Goal: Check status: Check status

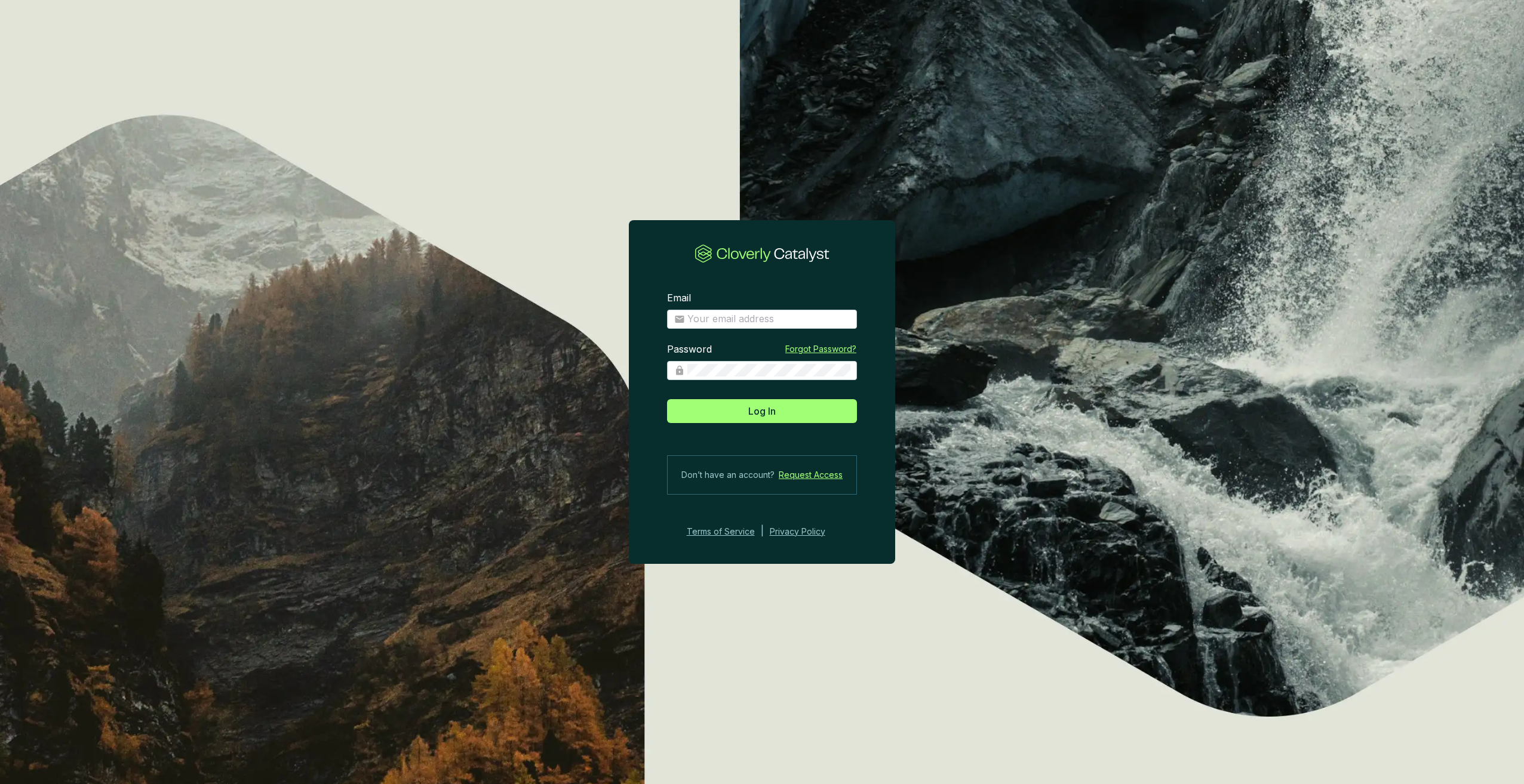
click at [941, 221] on section "Email Password Forgot Password? Log In Don’t have an account? Request Access Te…" at bounding box center [762, 392] width 1524 height 784
type input "[PERSON_NAME][EMAIL_ADDRESS][DOMAIN_NAME]"
click at [746, 417] on button "Log In" at bounding box center [762, 411] width 190 height 24
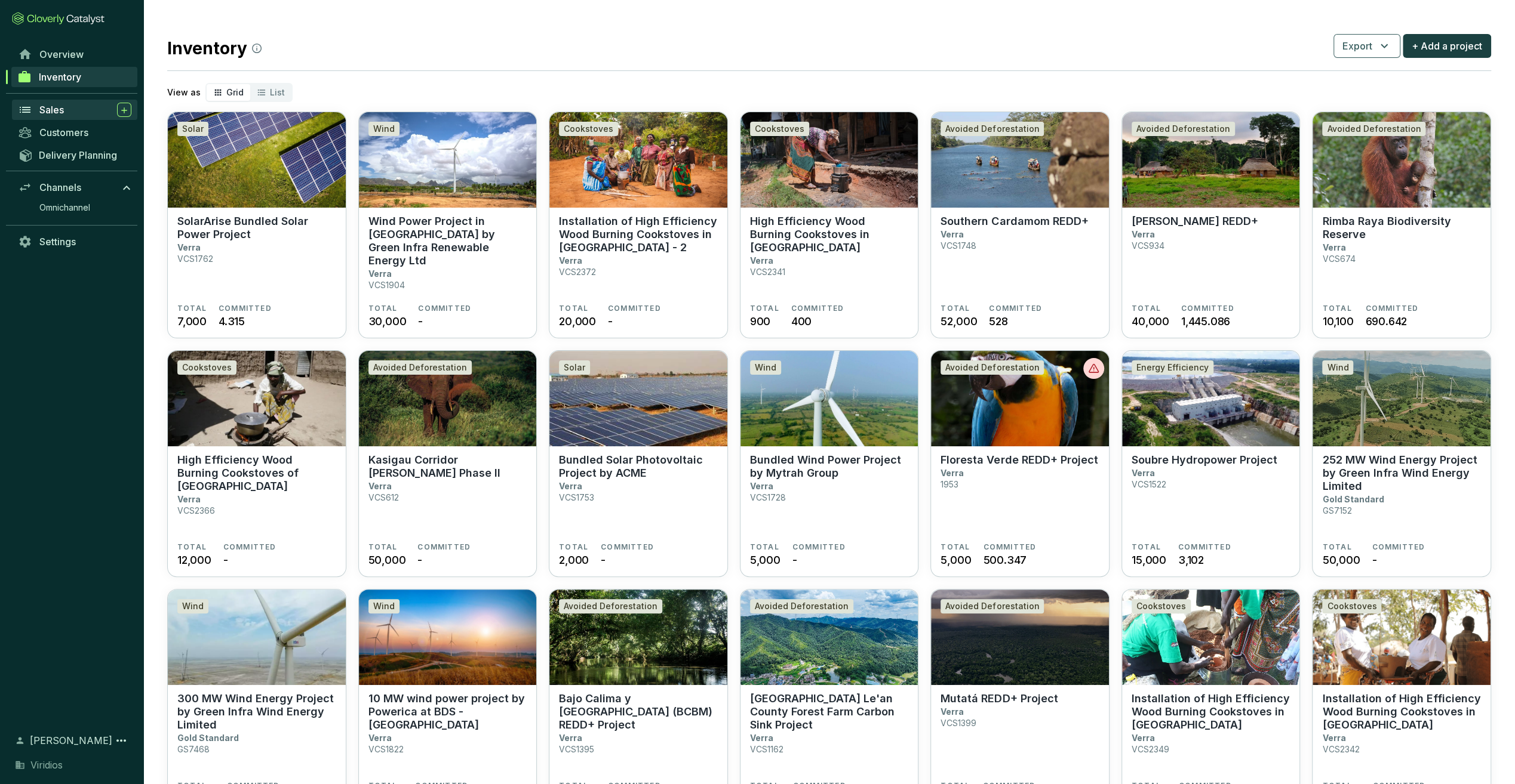
click at [51, 110] on span "Sales" at bounding box center [52, 110] width 24 height 12
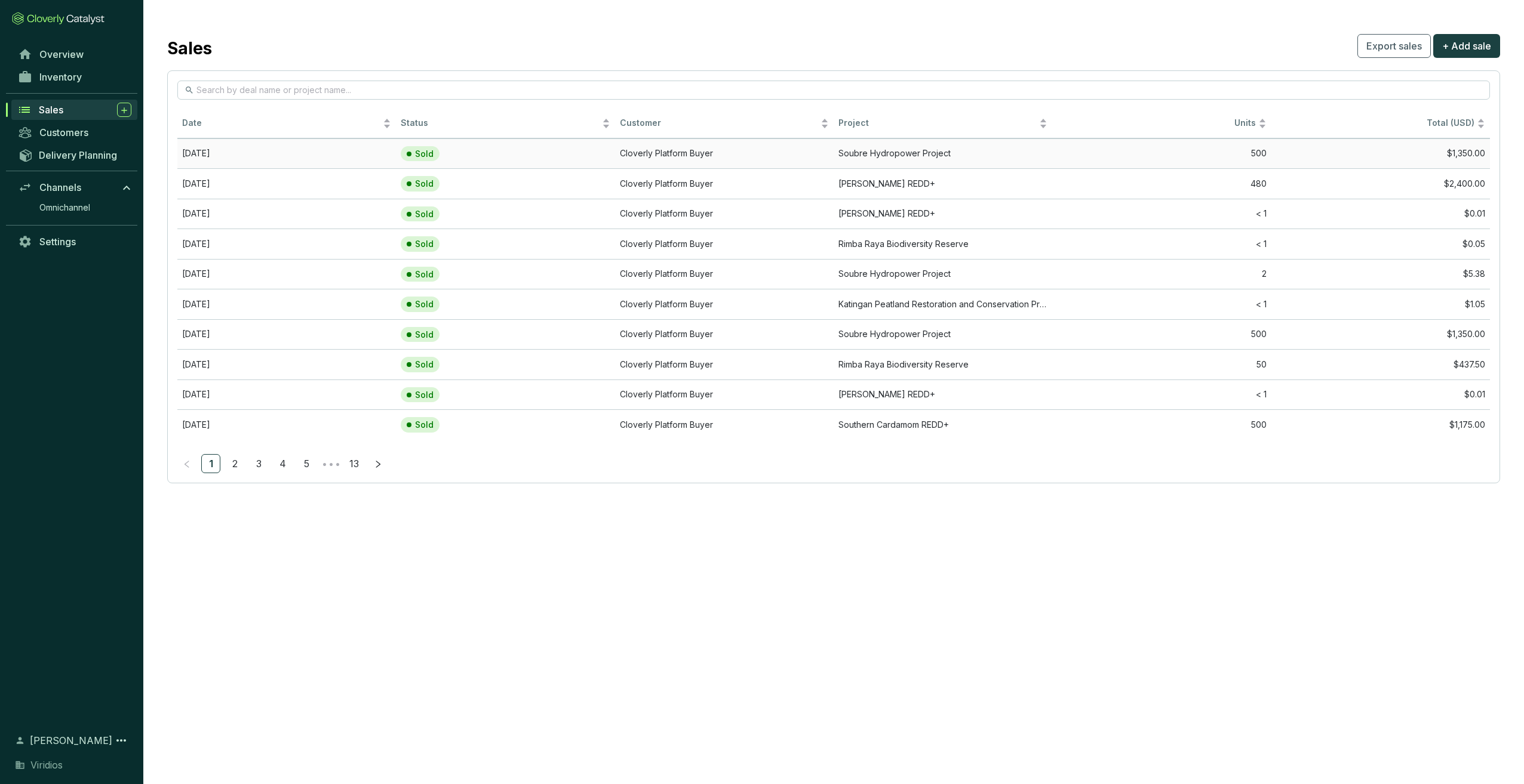
click at [245, 158] on td "[DATE]" at bounding box center [287, 154] width 218 height 30
click at [224, 125] on span "Date" at bounding box center [281, 122] width 198 height 11
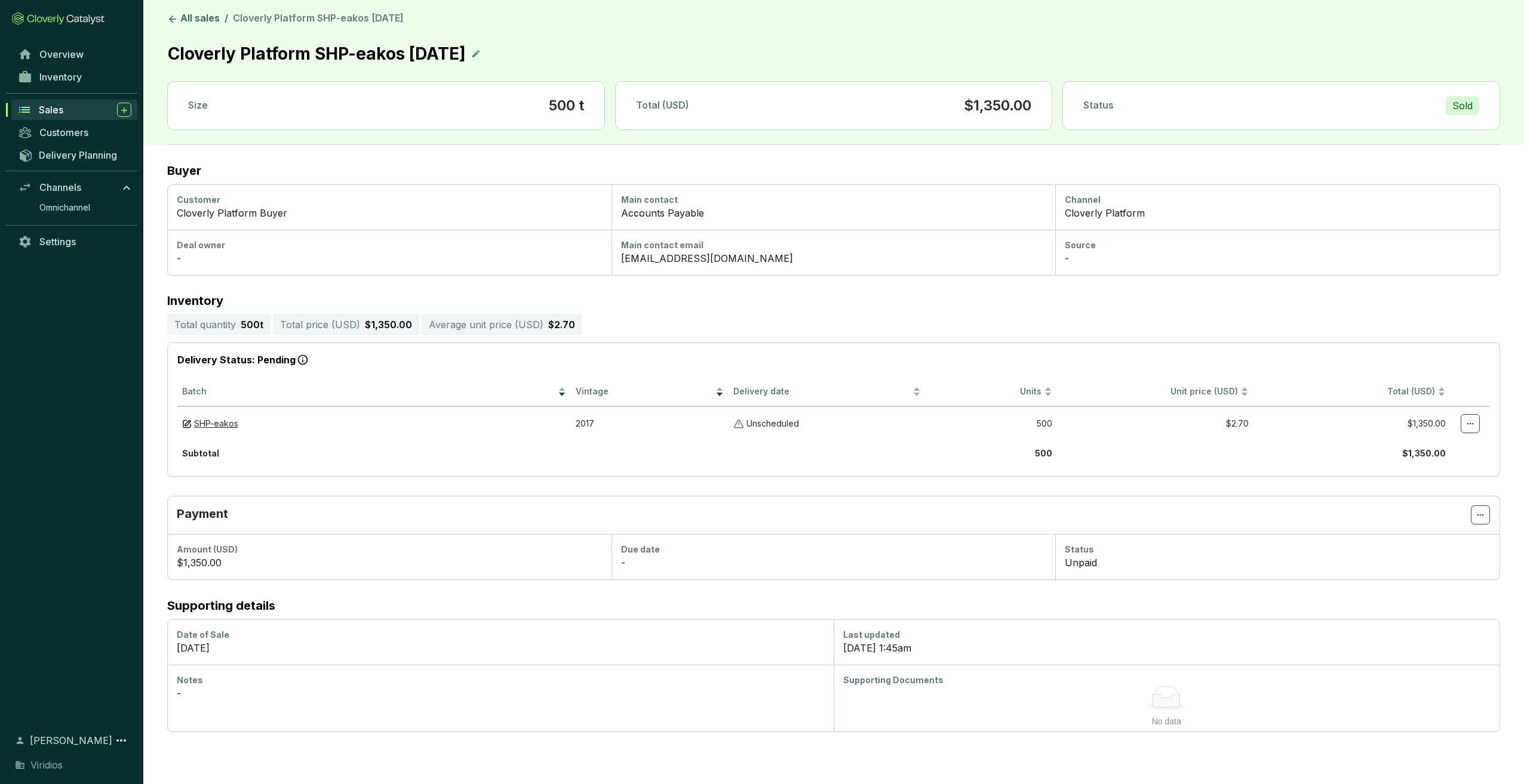
click at [54, 103] on div "Sales" at bounding box center [85, 110] width 92 height 15
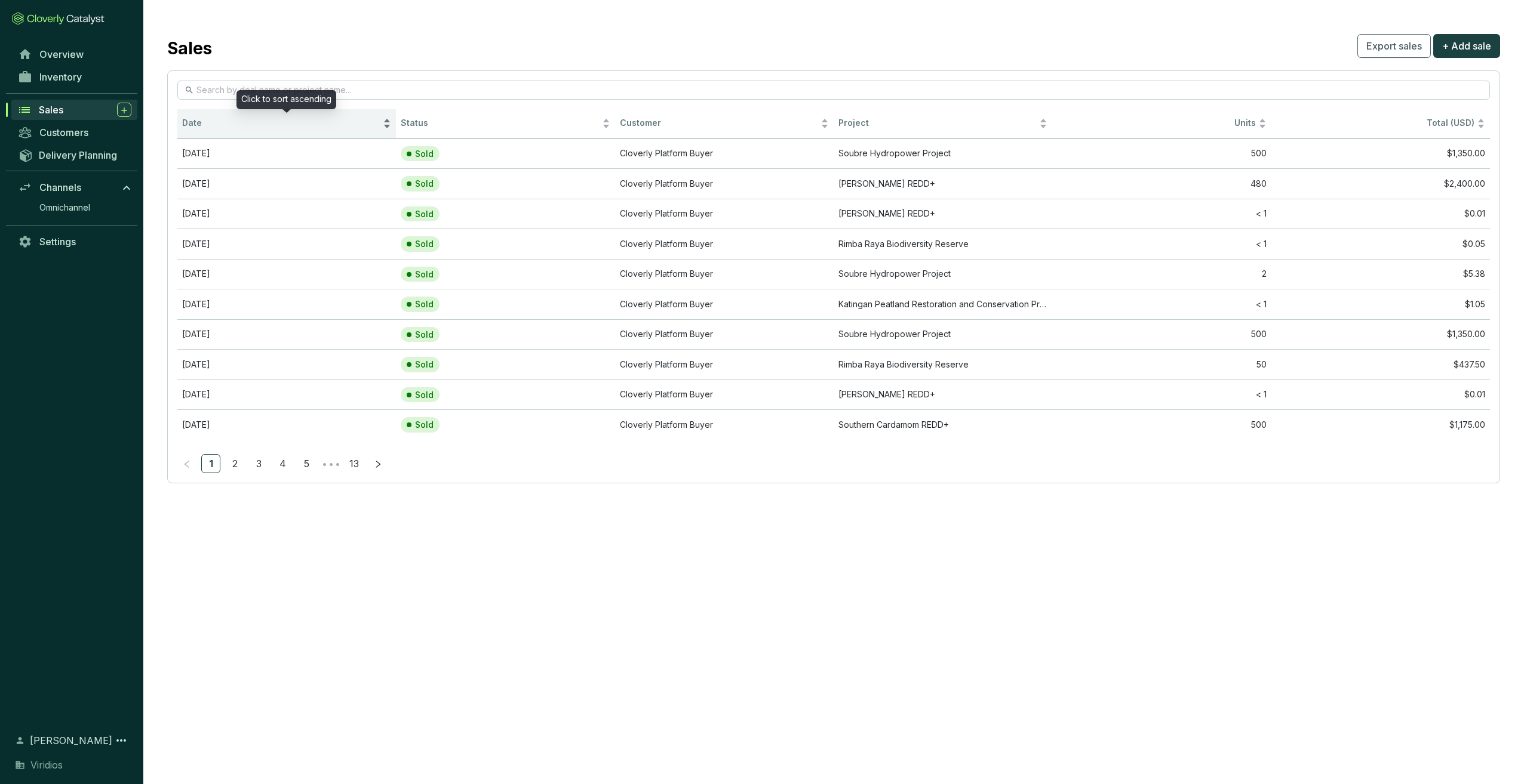
click at [240, 123] on span "Date" at bounding box center [281, 122] width 198 height 11
click at [244, 121] on span "Date" at bounding box center [281, 122] width 198 height 11
